Goal: Information Seeking & Learning: Learn about a topic

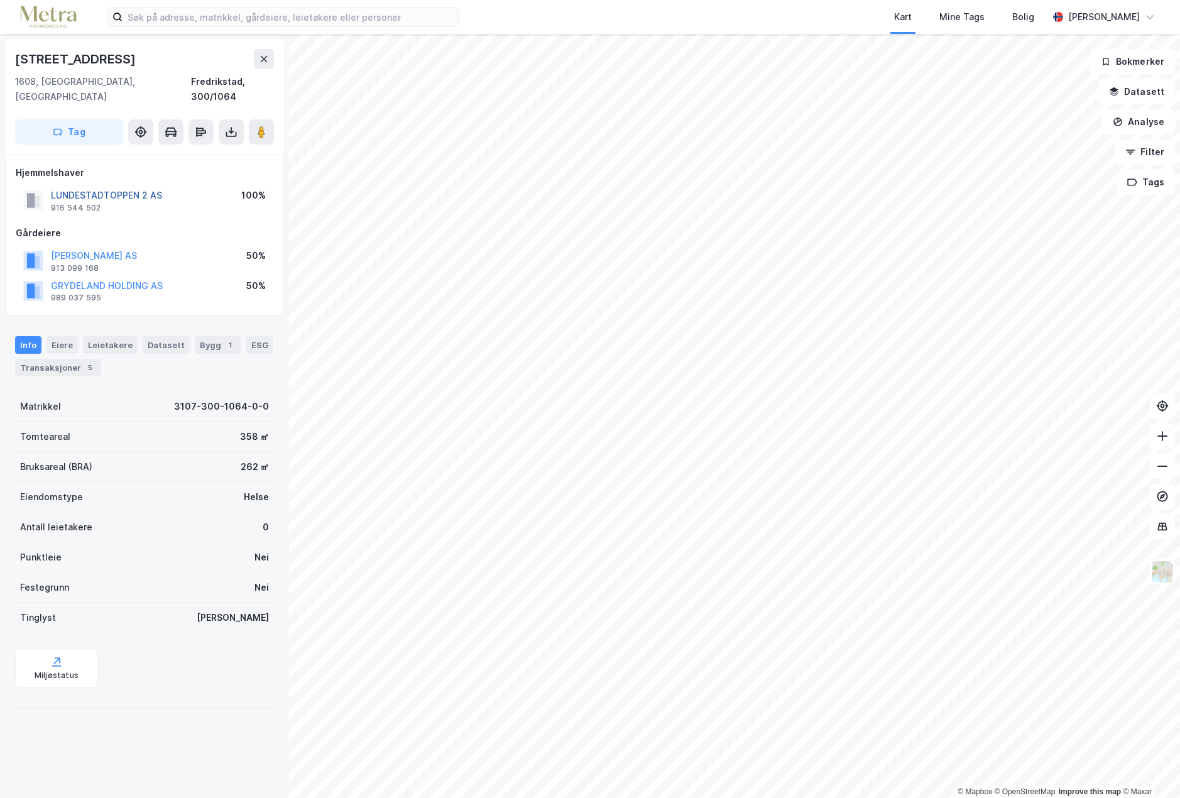
click at [0, 0] on button "LUNDESTADTOPPEN 2 AS" at bounding box center [0, 0] width 0 height 0
